Goal: Task Accomplishment & Management: Use online tool/utility

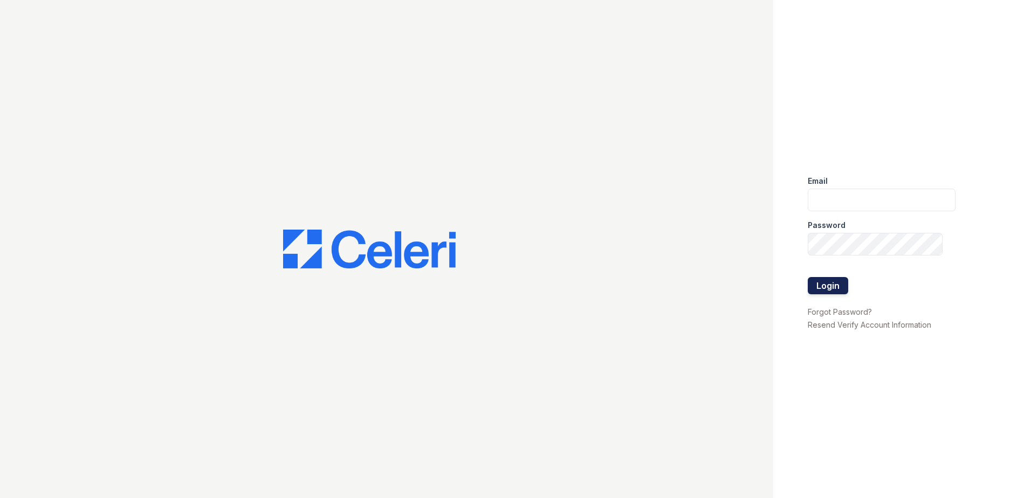
type input "[EMAIL_ADDRESS][DOMAIN_NAME]"
click at [830, 284] on button "Login" at bounding box center [827, 285] width 40 height 17
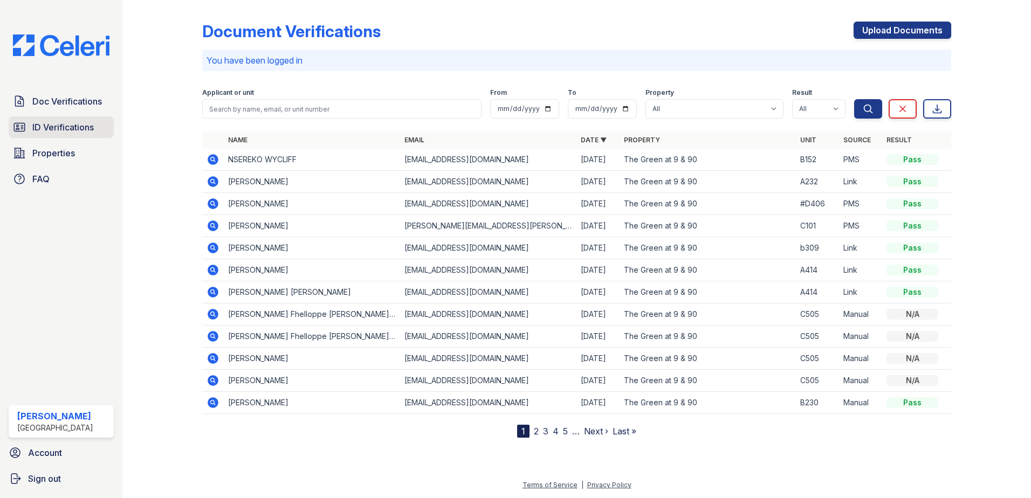
click at [59, 128] on span "ID Verifications" at bounding box center [62, 127] width 61 height 13
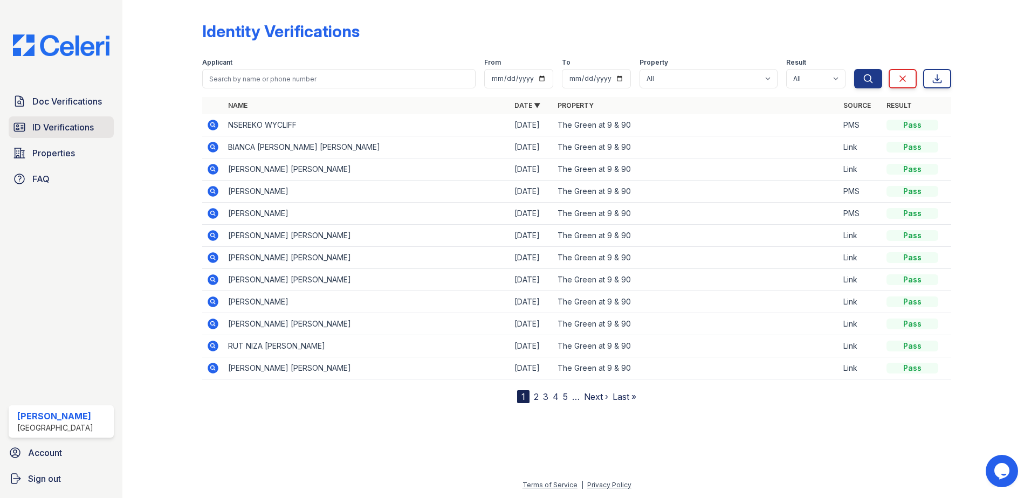
click at [65, 121] on span "ID Verifications" at bounding box center [62, 127] width 61 height 13
click at [72, 151] on span "Properties" at bounding box center [53, 153] width 43 height 13
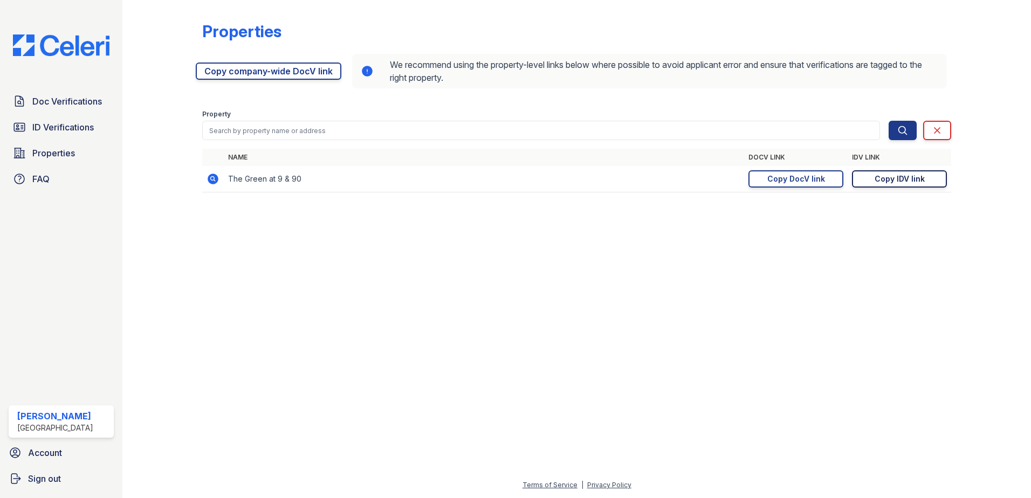
click at [871, 178] on link "Copy IDV link Copy link" at bounding box center [899, 178] width 95 height 17
click at [890, 178] on div "Copy IDV link" at bounding box center [899, 179] width 50 height 11
click at [65, 128] on span "ID Verifications" at bounding box center [62, 127] width 61 height 13
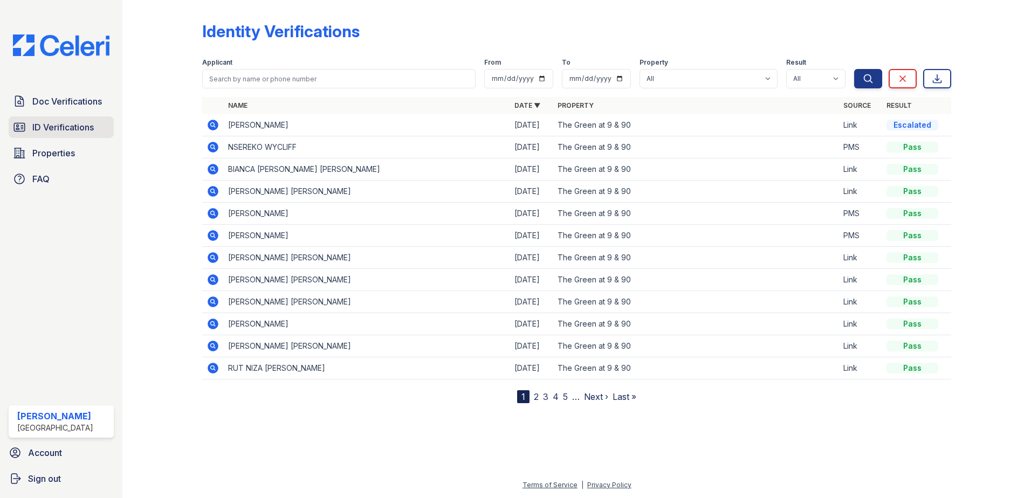
click at [61, 121] on span "ID Verifications" at bounding box center [62, 127] width 61 height 13
click at [912, 127] on div "Escalated" at bounding box center [912, 125] width 52 height 11
click at [909, 126] on div "Escalated" at bounding box center [912, 125] width 52 height 11
